Goal: Information Seeking & Learning: Find specific fact

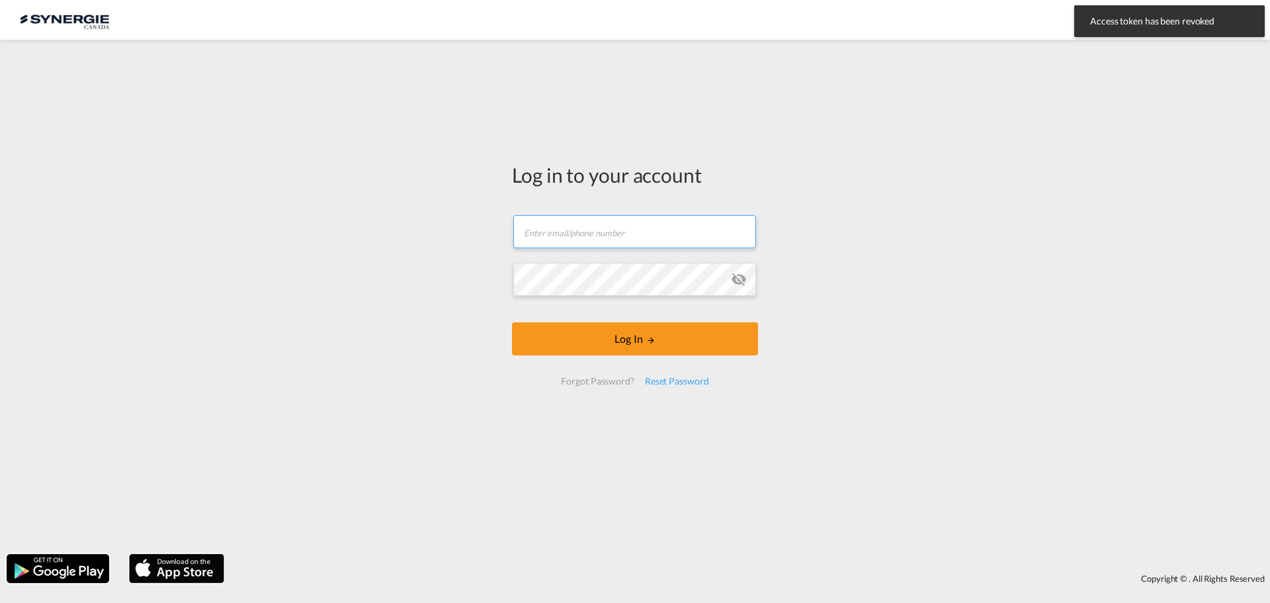
type input "ocean@gosynergie.com"
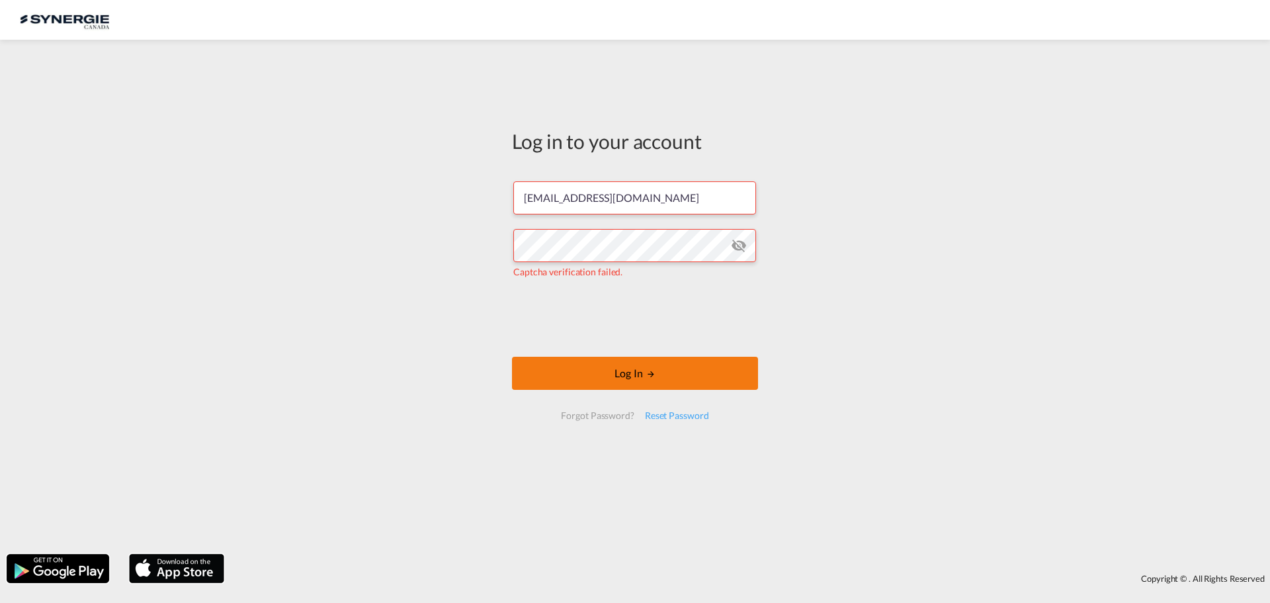
click at [614, 379] on button "Log In" at bounding box center [635, 372] width 246 height 33
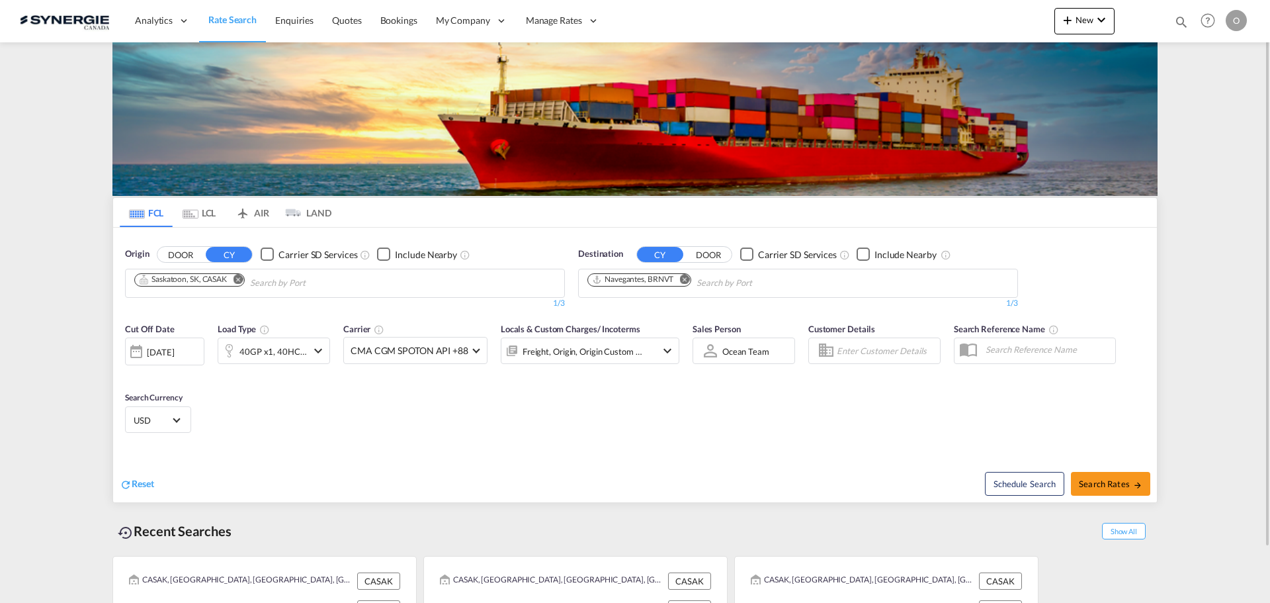
click at [1180, 23] on md-icon "icon-magnify" at bounding box center [1181, 22] width 15 height 15
click at [963, 22] on select "Bookings Quotes Enquiries" at bounding box center [970, 22] width 63 height 24
select select "Quotes"
click at [939, 10] on select "Bookings Quotes Enquiries" at bounding box center [970, 22] width 63 height 24
click at [1044, 26] on input at bounding box center [1081, 21] width 165 height 23
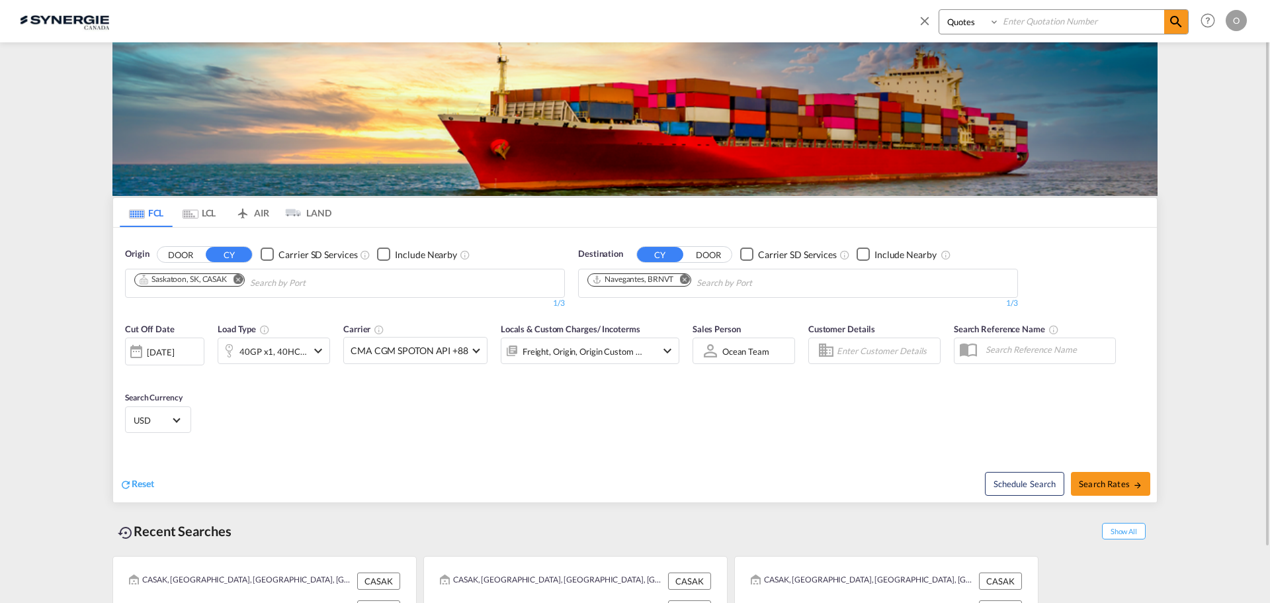
paste input "SYC000014573"
type input "SYC000014573"
click at [1173, 17] on md-icon "icon-magnify" at bounding box center [1176, 22] width 16 height 16
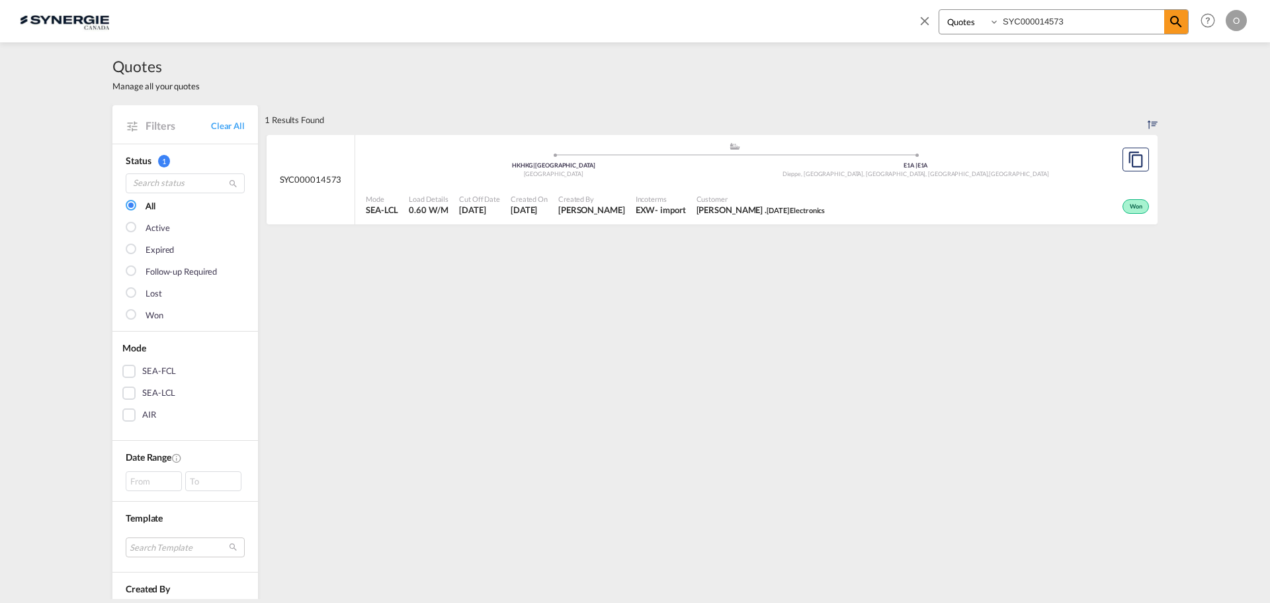
click at [597, 207] on div "Created By Rosa Ho" at bounding box center [591, 204] width 77 height 33
drag, startPoint x: 1070, startPoint y: 21, endPoint x: 832, endPoint y: 7, distance: 238.5
click at [823, 19] on div "Bookings Quotes Enquiries SYC000014573 Help Resources Product Release O My Prof…" at bounding box center [635, 20] width 1230 height 41
paste input "SYC000014532"
type input "SYC000014532"
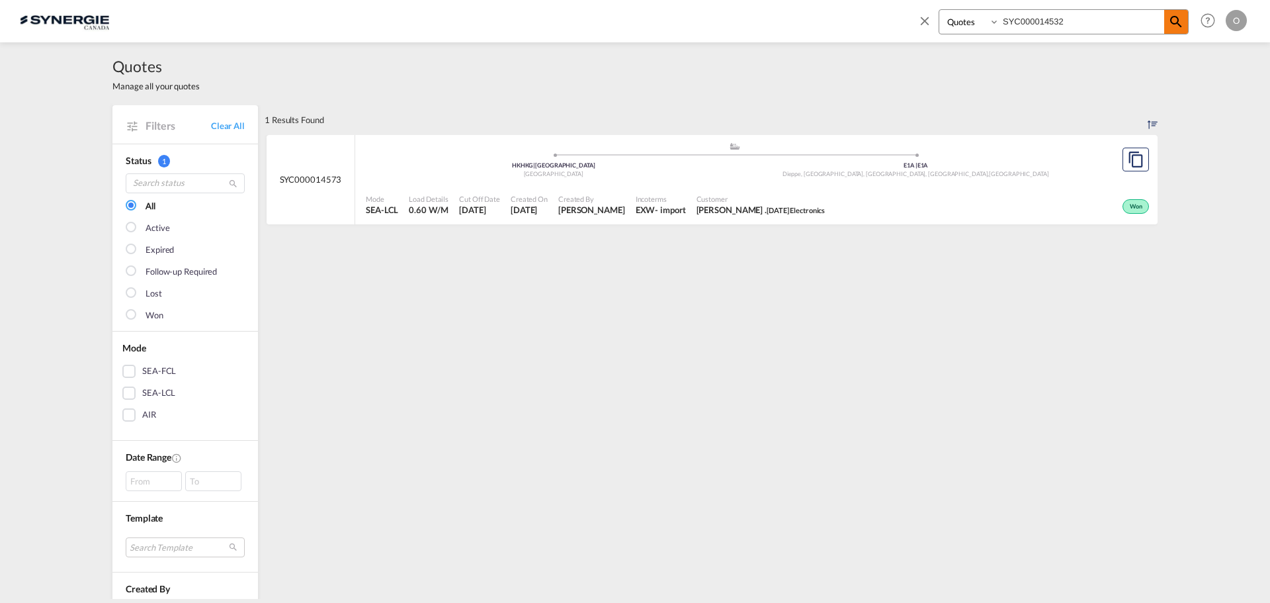
click at [1179, 21] on md-icon "icon-magnify" at bounding box center [1176, 22] width 16 height 16
click at [575, 217] on div "Created By Adriana Groposila" at bounding box center [592, 204] width 77 height 33
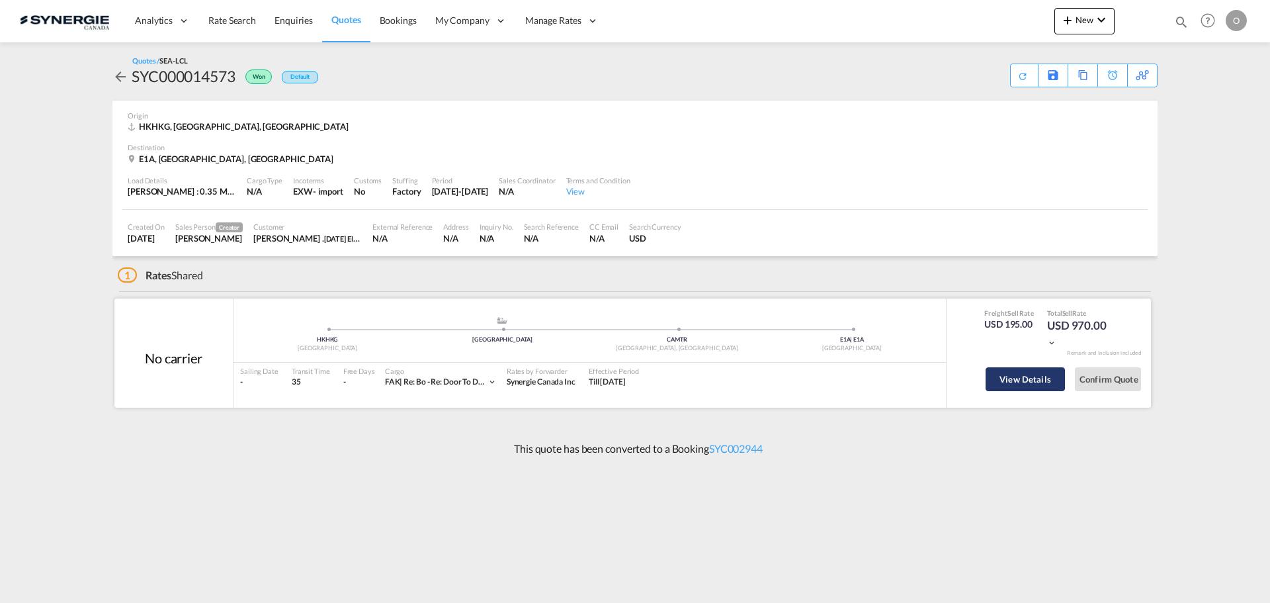
click at [1032, 378] on button "View Details" at bounding box center [1024, 379] width 79 height 24
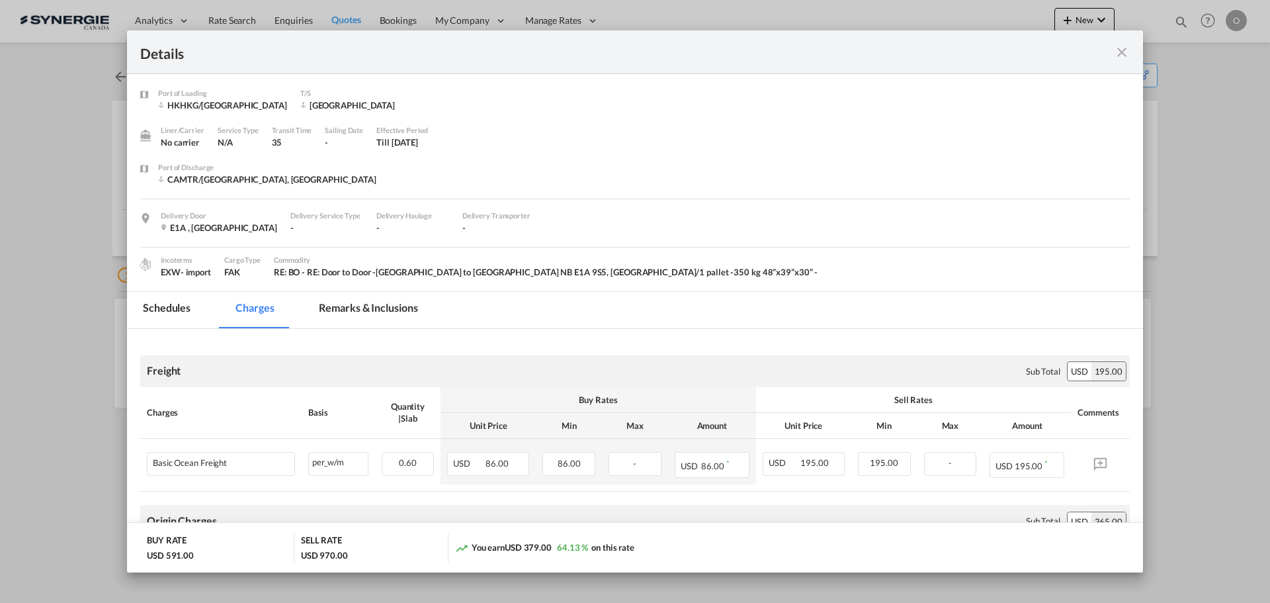
click at [353, 302] on md-tab-item "Remarks & Inclusions" at bounding box center [368, 310] width 130 height 36
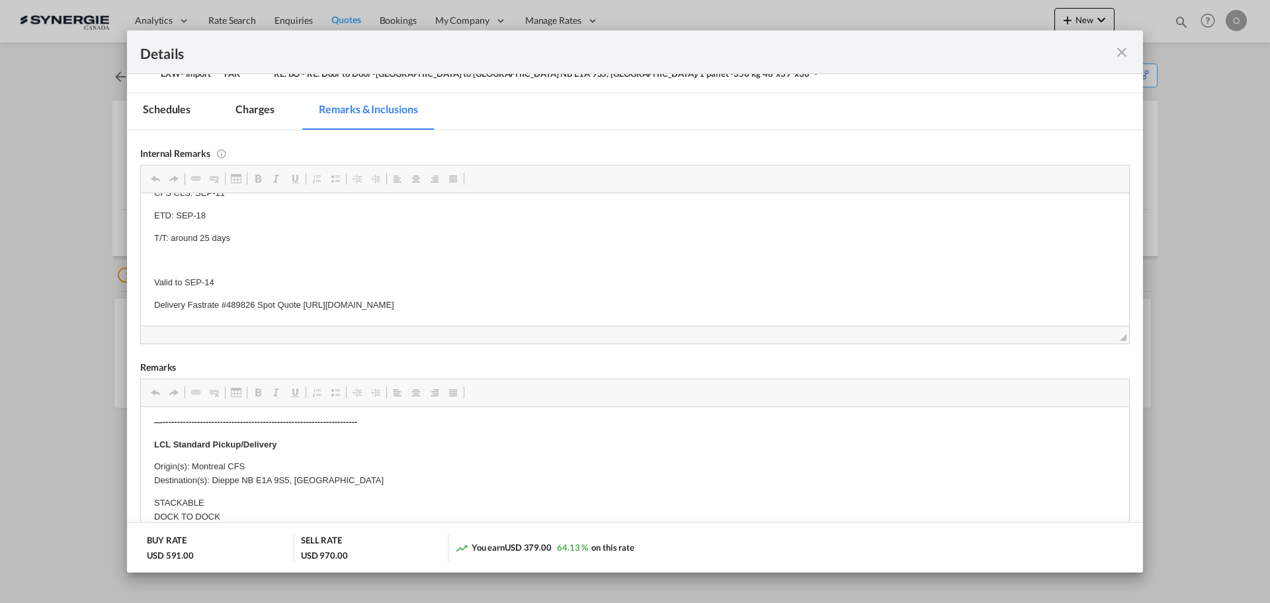
scroll to position [397, 0]
drag, startPoint x: 210, startPoint y: 478, endPoint x: 291, endPoint y: 478, distance: 80.7
drag, startPoint x: 325, startPoint y: 479, endPoint x: 212, endPoint y: 481, distance: 113.1
click at [212, 481] on p "Origin(s): Montreal CFS Destination(s): Dieppe NB E1A 9S5, Canada" at bounding box center [635, 473] width 962 height 28
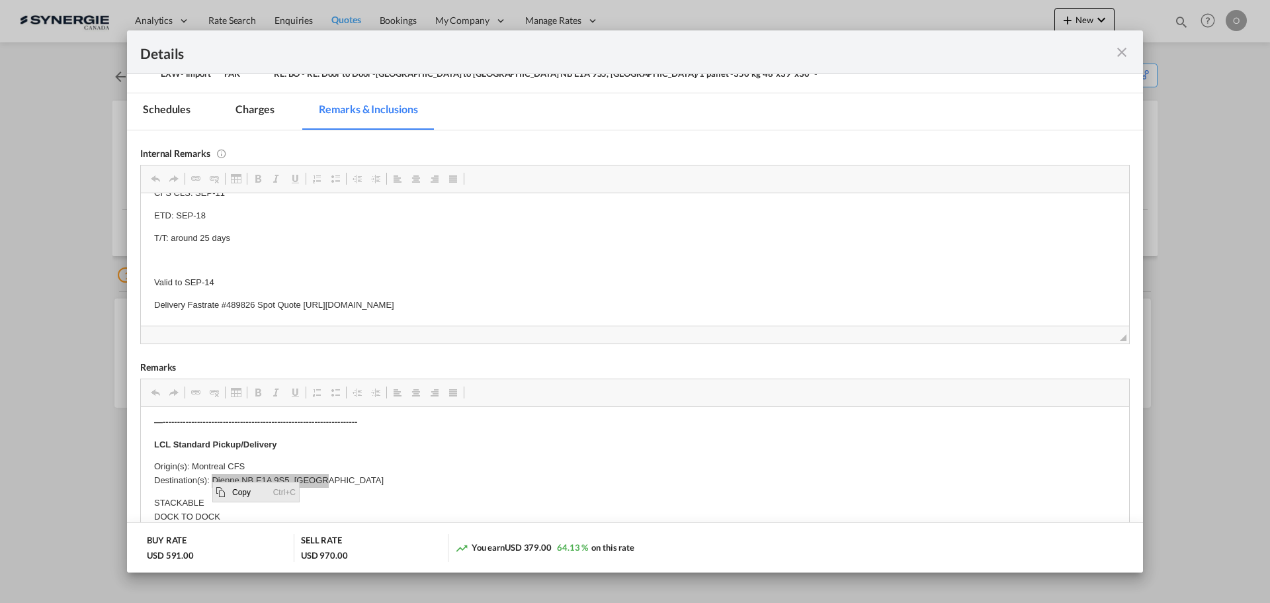
click at [257, 497] on span "Copy" at bounding box center [249, 490] width 41 height 19
copy p "Dieppe NB E1A 9S5, Canada"
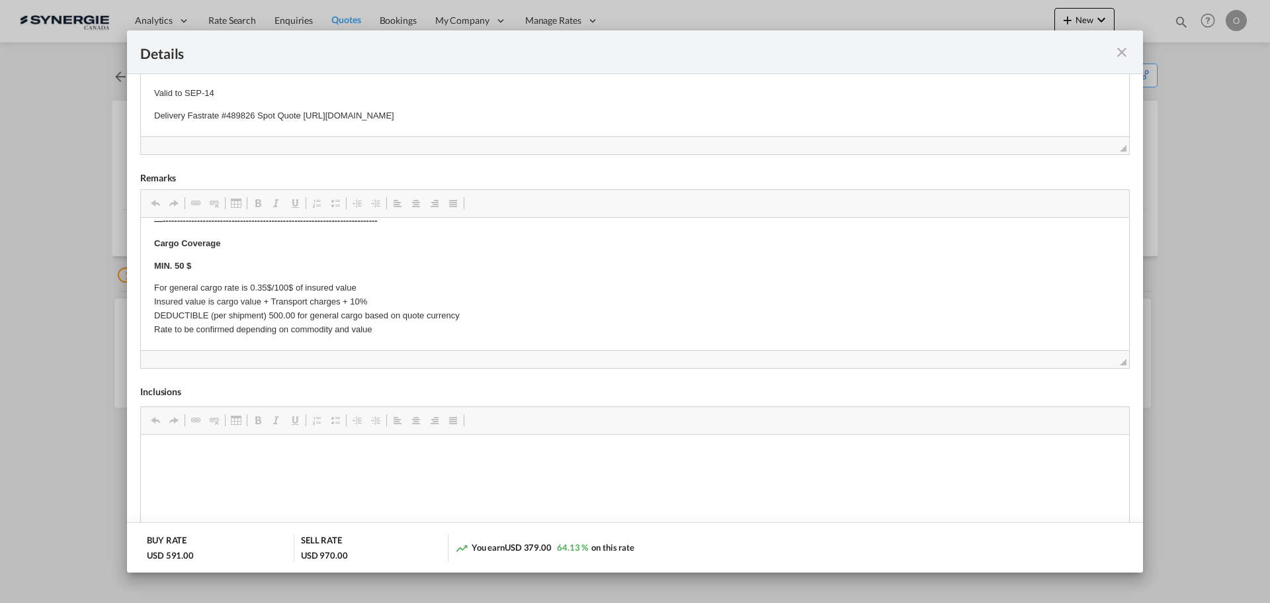
scroll to position [374, 0]
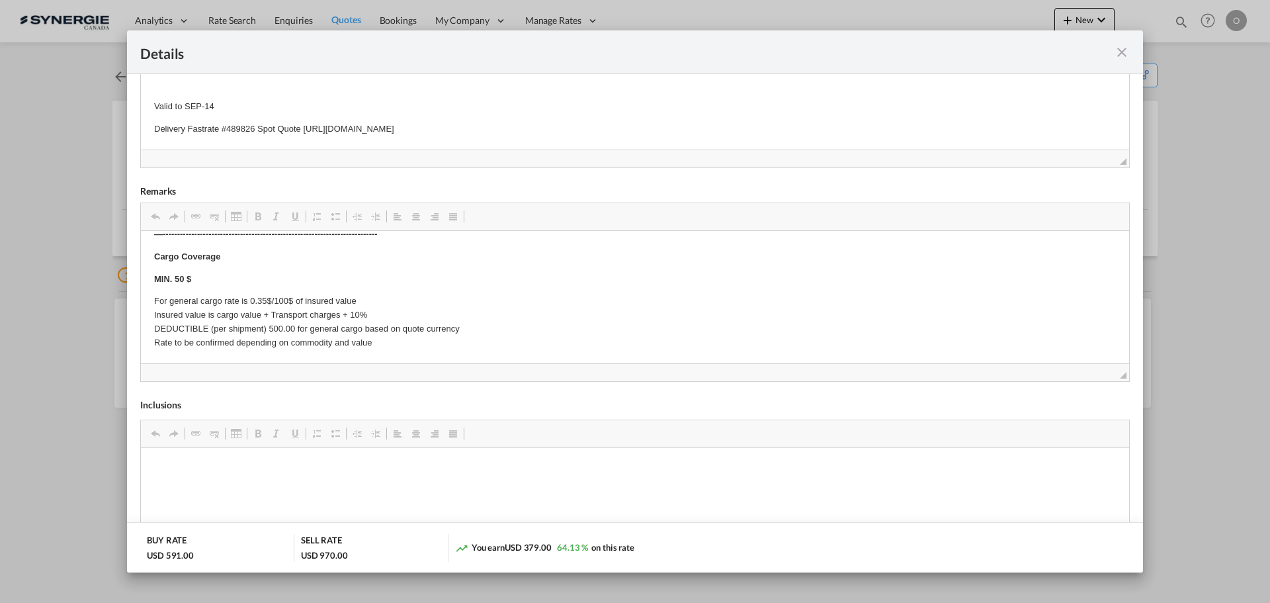
click at [1126, 55] on md-icon "icon-close fg-AAA8AD m-0 cursor" at bounding box center [1122, 52] width 16 height 16
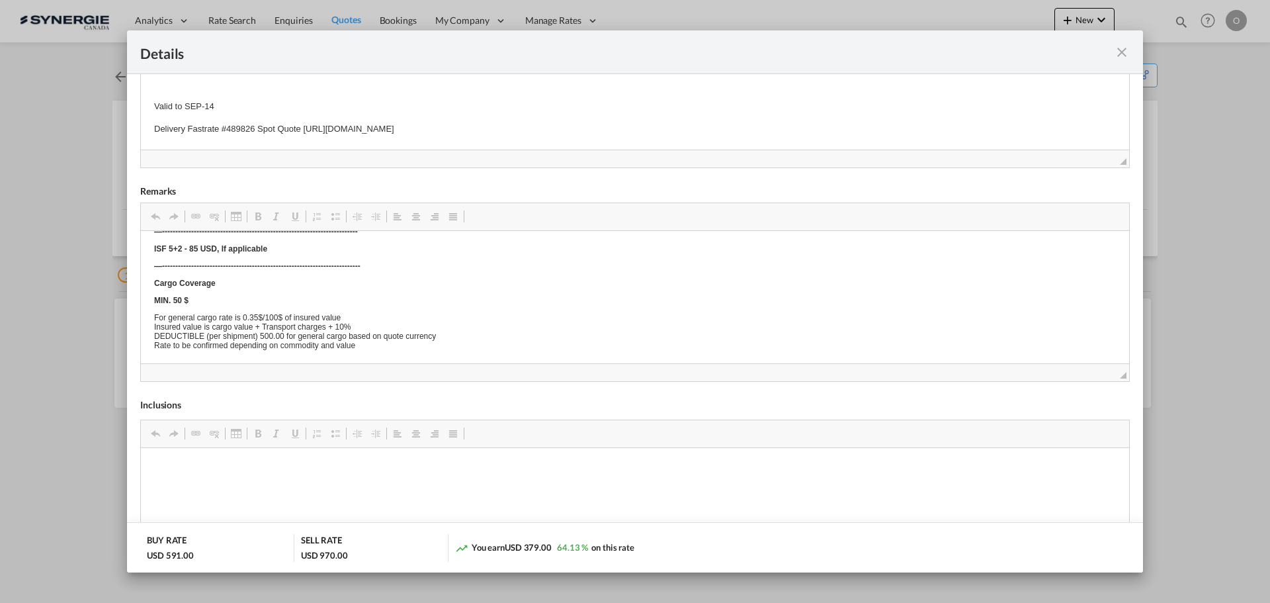
scroll to position [0, 0]
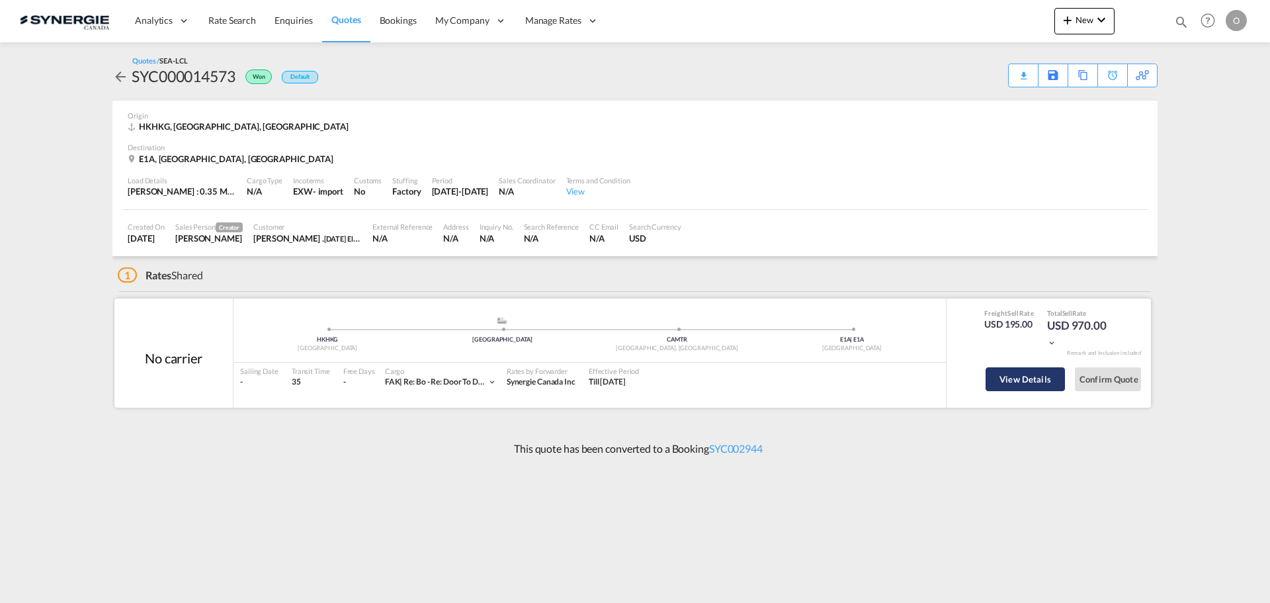
click at [1013, 378] on button "View Details" at bounding box center [1024, 379] width 79 height 24
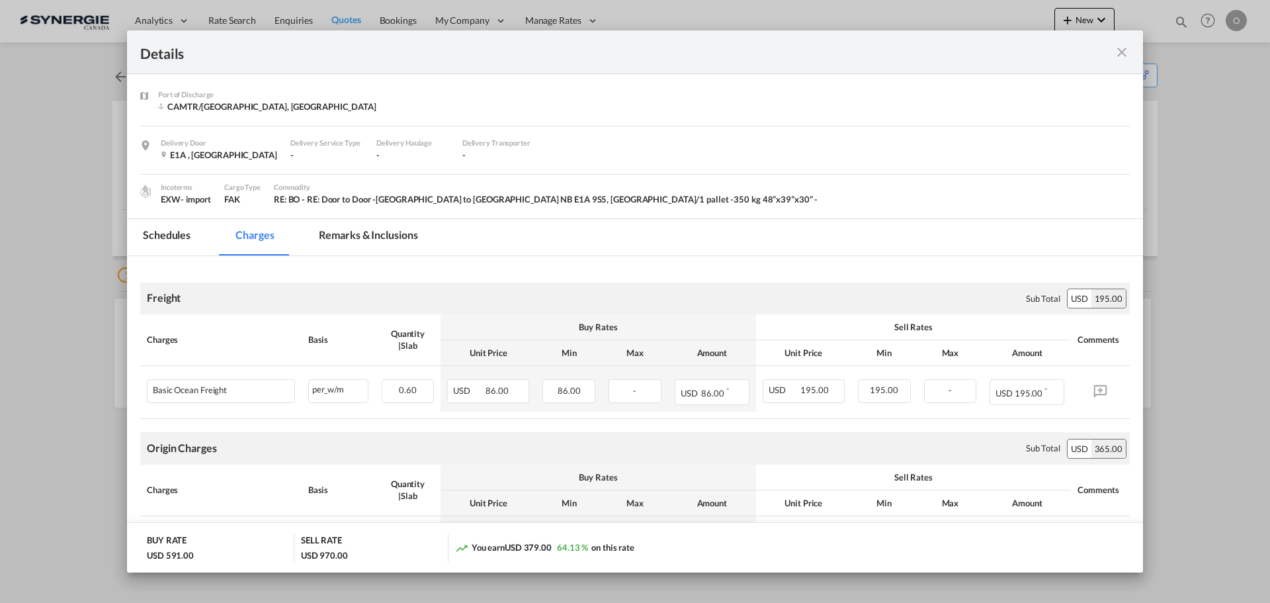
scroll to position [72, 0]
click at [1115, 51] on md-icon "icon-close fg-AAA8AD m-0 cursor" at bounding box center [1122, 52] width 16 height 16
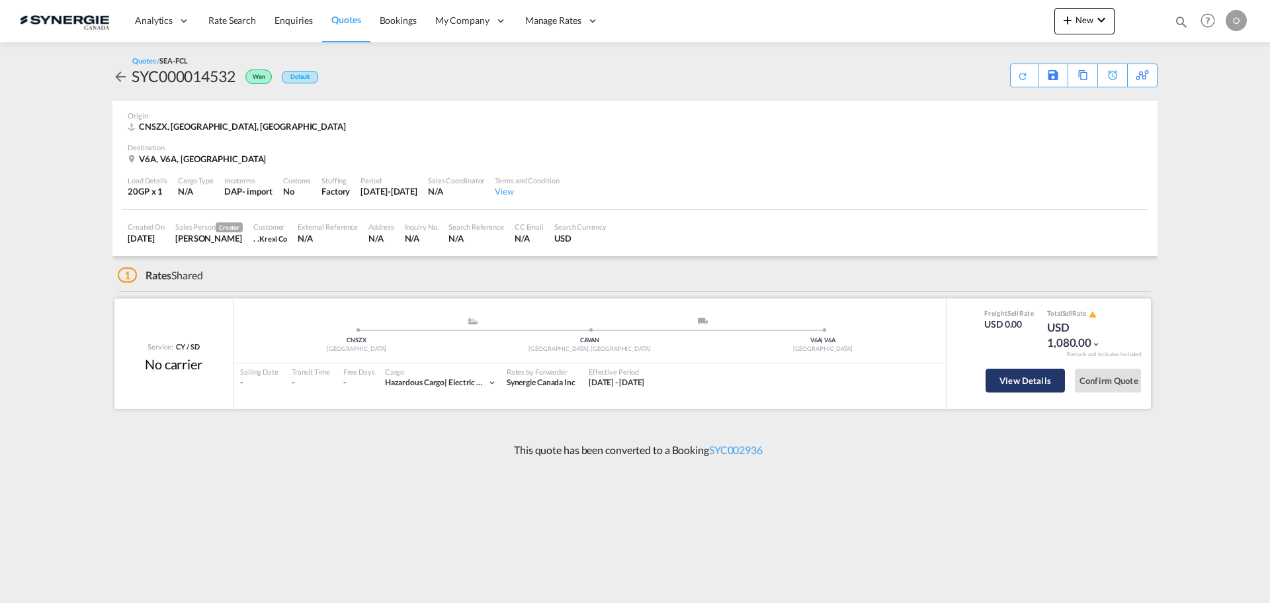
click at [1026, 381] on button "View Details" at bounding box center [1024, 380] width 79 height 24
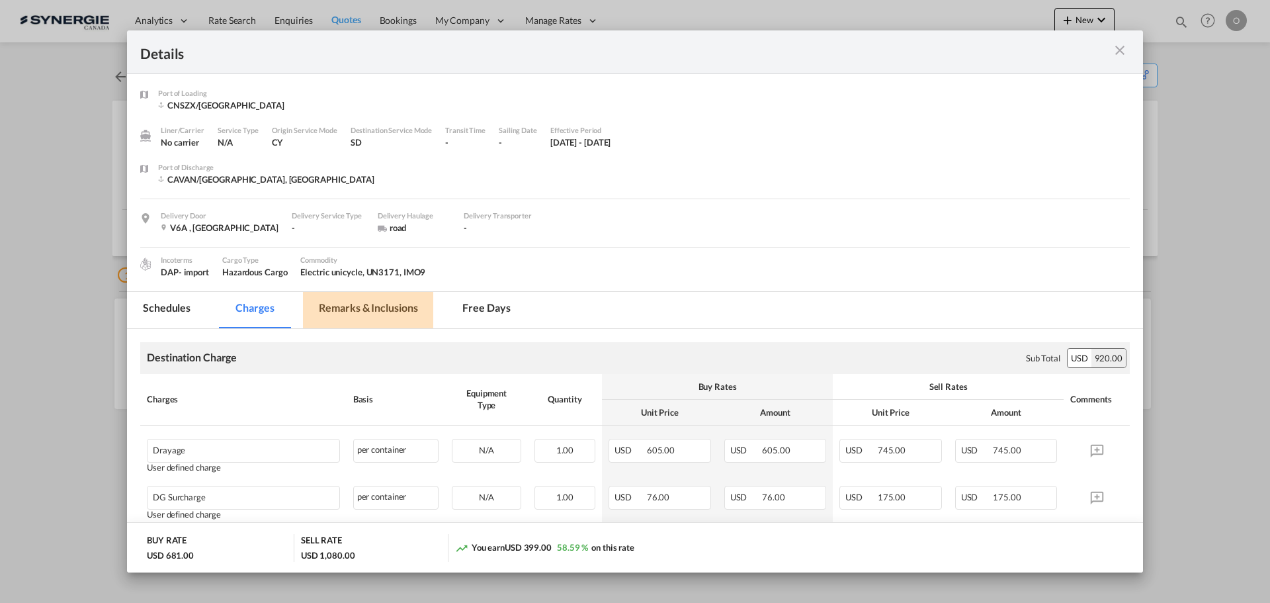
click at [338, 305] on md-tab-item "Remarks & Inclusions" at bounding box center [368, 310] width 130 height 36
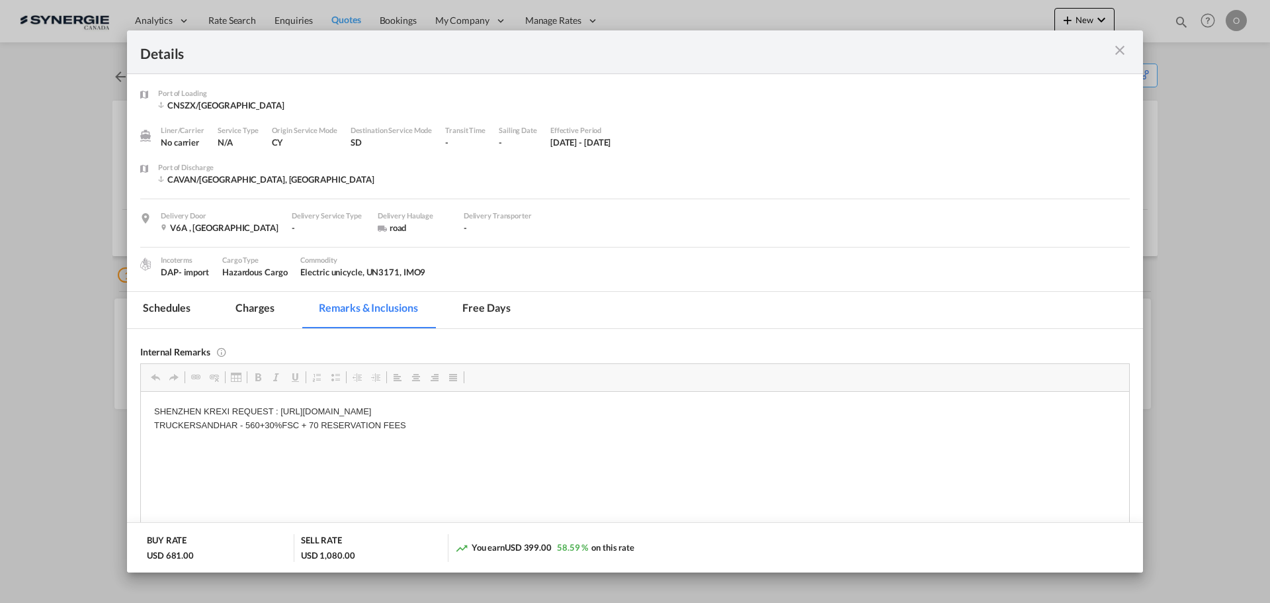
drag, startPoint x: 196, startPoint y: 423, endPoint x: 207, endPoint y: 423, distance: 10.6
drag, startPoint x: 196, startPoint y: 422, endPoint x: 409, endPoint y: 423, distance: 212.3
click at [409, 423] on p "SHENZHEN KREXI REQUEST : [URL][DOMAIN_NAME] TRUCKERSANDHAR - 560+30%FSC + 70 RE…" at bounding box center [635, 418] width 962 height 28
click at [425, 440] on span "Copy" at bounding box center [423, 434] width 41 height 19
copy p "SANDHAR - 560+30%FSC + 70 RESERVATION FEES"
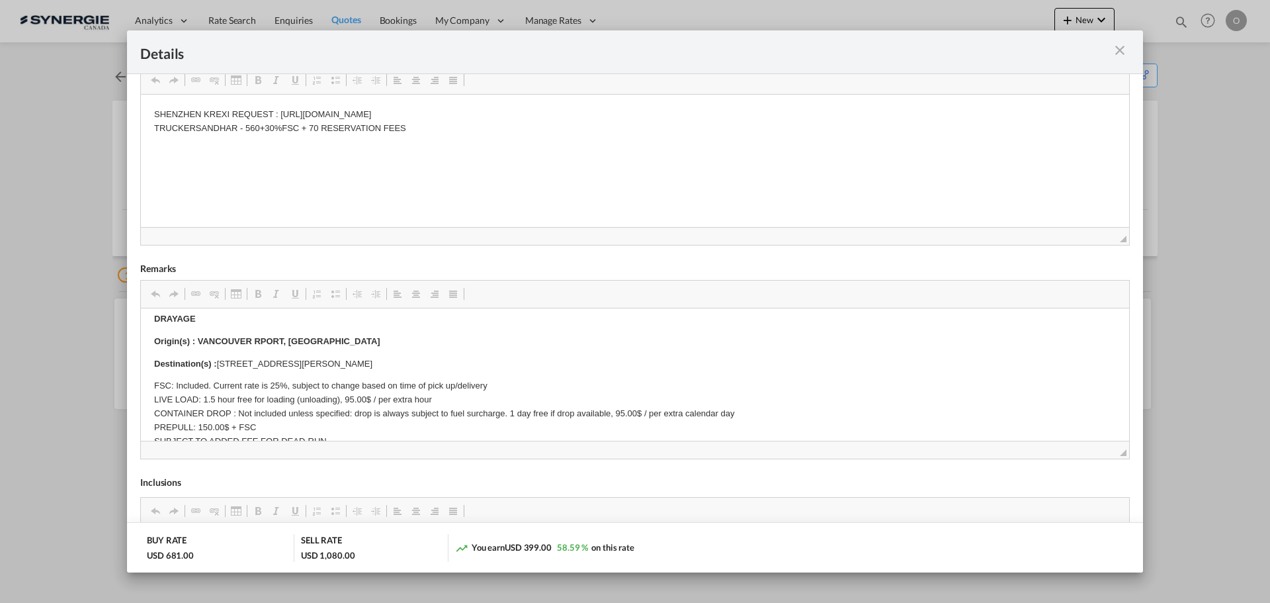
scroll to position [146, 0]
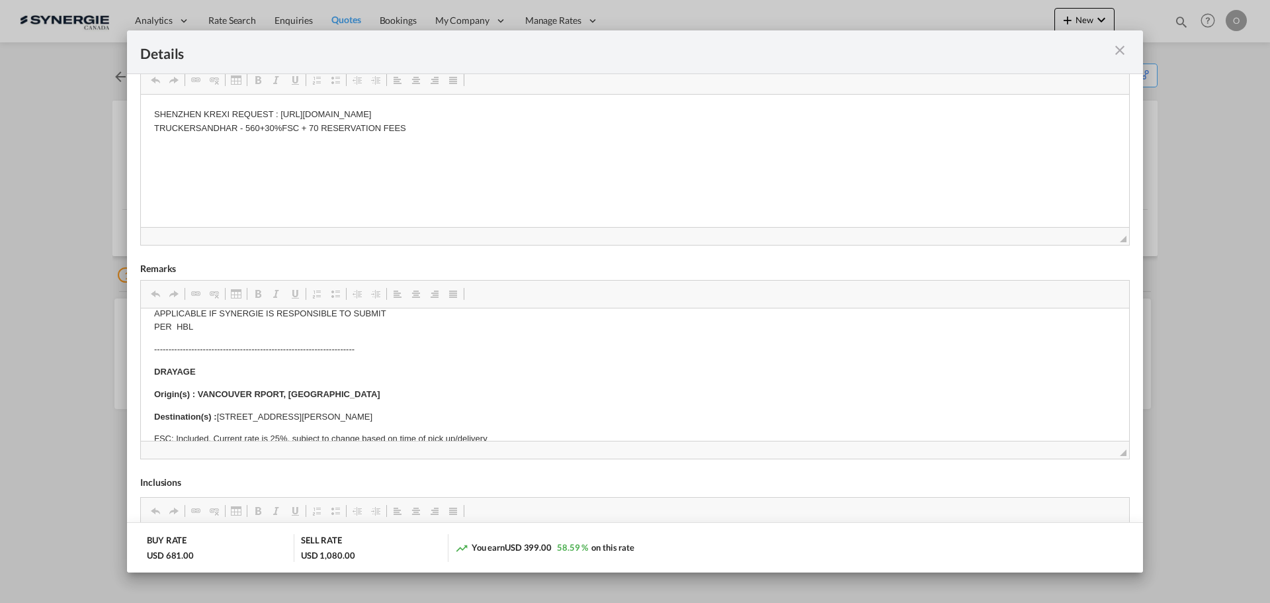
drag, startPoint x: 219, startPoint y: 362, endPoint x: 216, endPoint y: 353, distance: 9.8
click at [216, 353] on body "E Manifest (ACI): Applicable if Synergie is responsible to submit Per E-manifes…" at bounding box center [635, 581] width 962 height 812
drag, startPoint x: 220, startPoint y: 413, endPoint x: 370, endPoint y: 415, distance: 150.1
drag, startPoint x: 415, startPoint y: 416, endPoint x: 221, endPoint y: 411, distance: 193.8
click at [221, 411] on p "Destination(s) : [STREET_ADDRESS][PERSON_NAME]" at bounding box center [635, 416] width 962 height 14
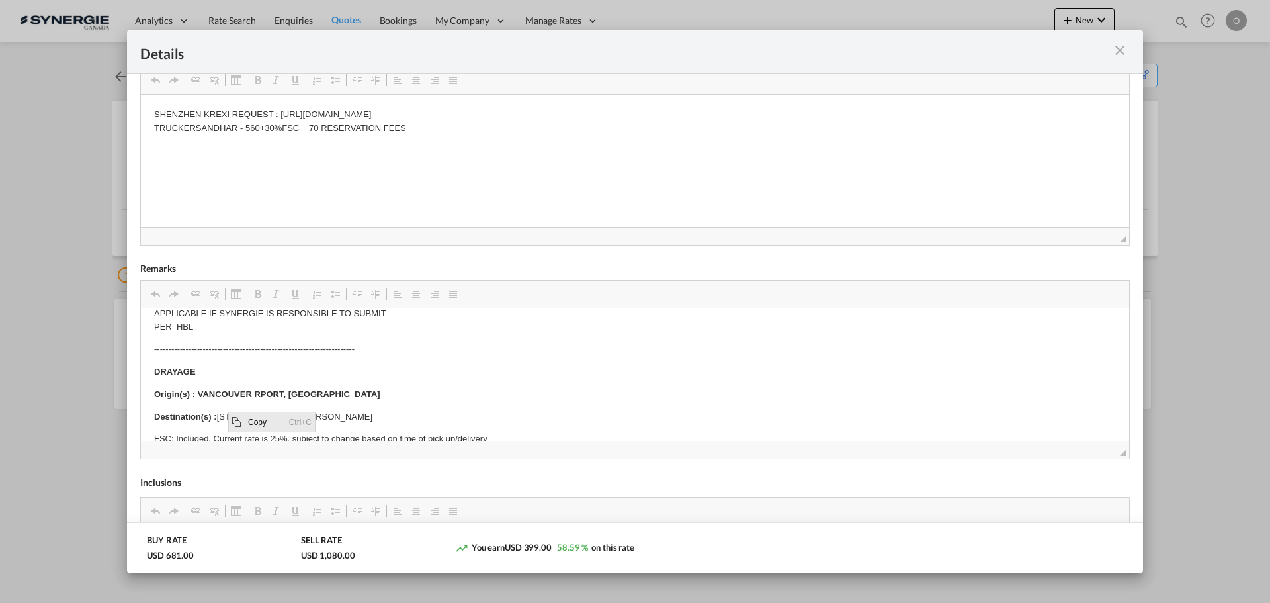
click at [260, 421] on span "Copy" at bounding box center [265, 420] width 41 height 19
copy p "[STREET_ADDRESS][PERSON_NAME]"
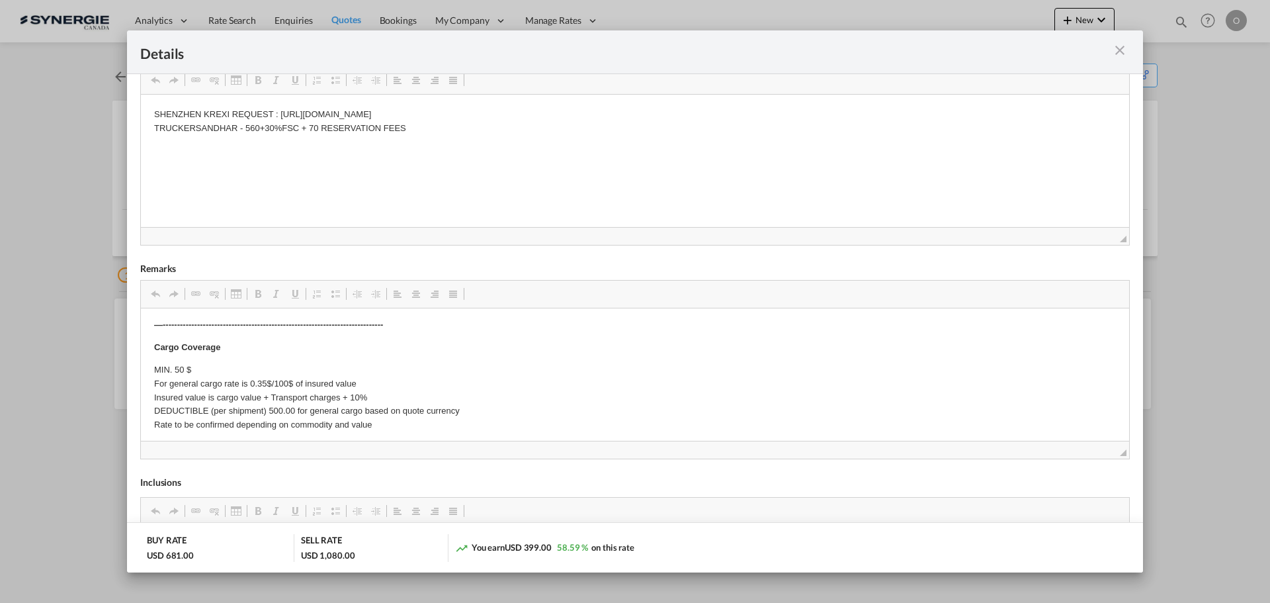
scroll to position [706, 0]
click at [1119, 53] on md-icon "icon-close m-3 fg-AAA8AD cursor" at bounding box center [1120, 50] width 16 height 16
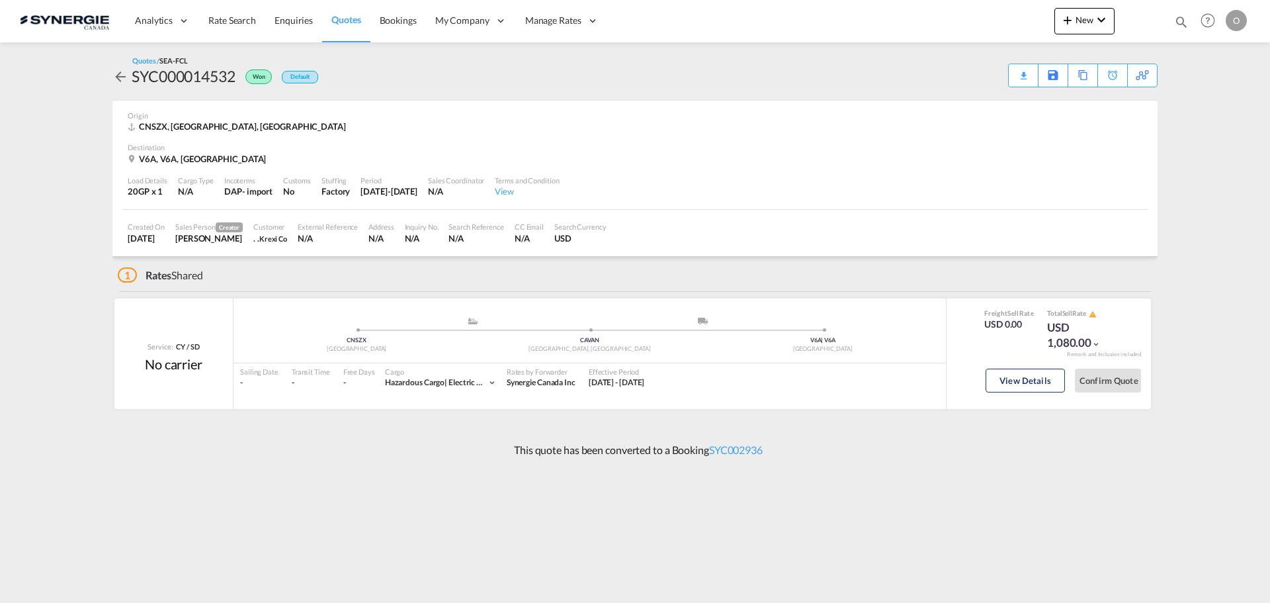
scroll to position [0, 0]
